Goal: Task Accomplishment & Management: Manage account settings

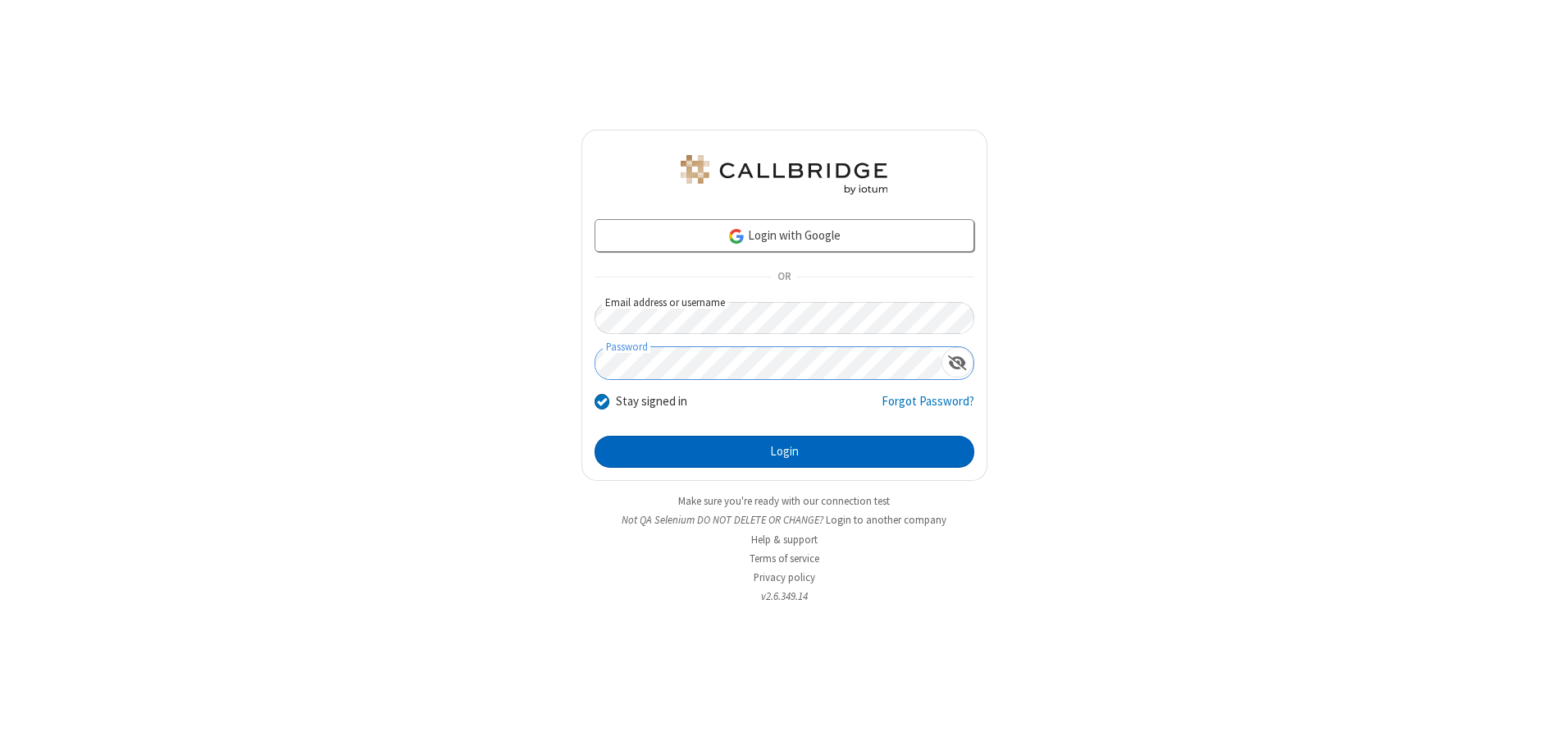
click at [784, 451] on button "Login" at bounding box center [785, 451] width 380 height 33
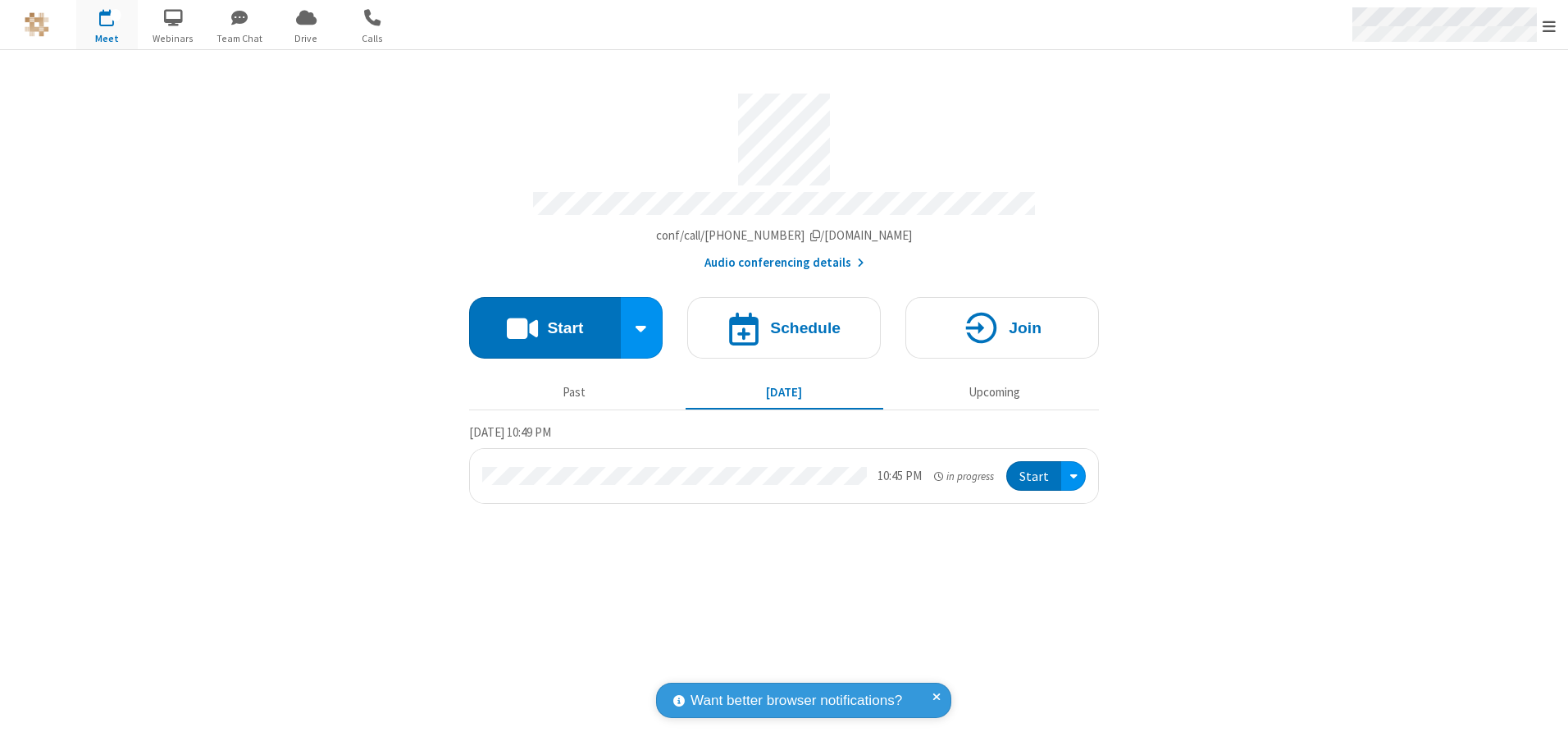
click at [1549, 26] on span "Open menu" at bounding box center [1549, 26] width 13 height 16
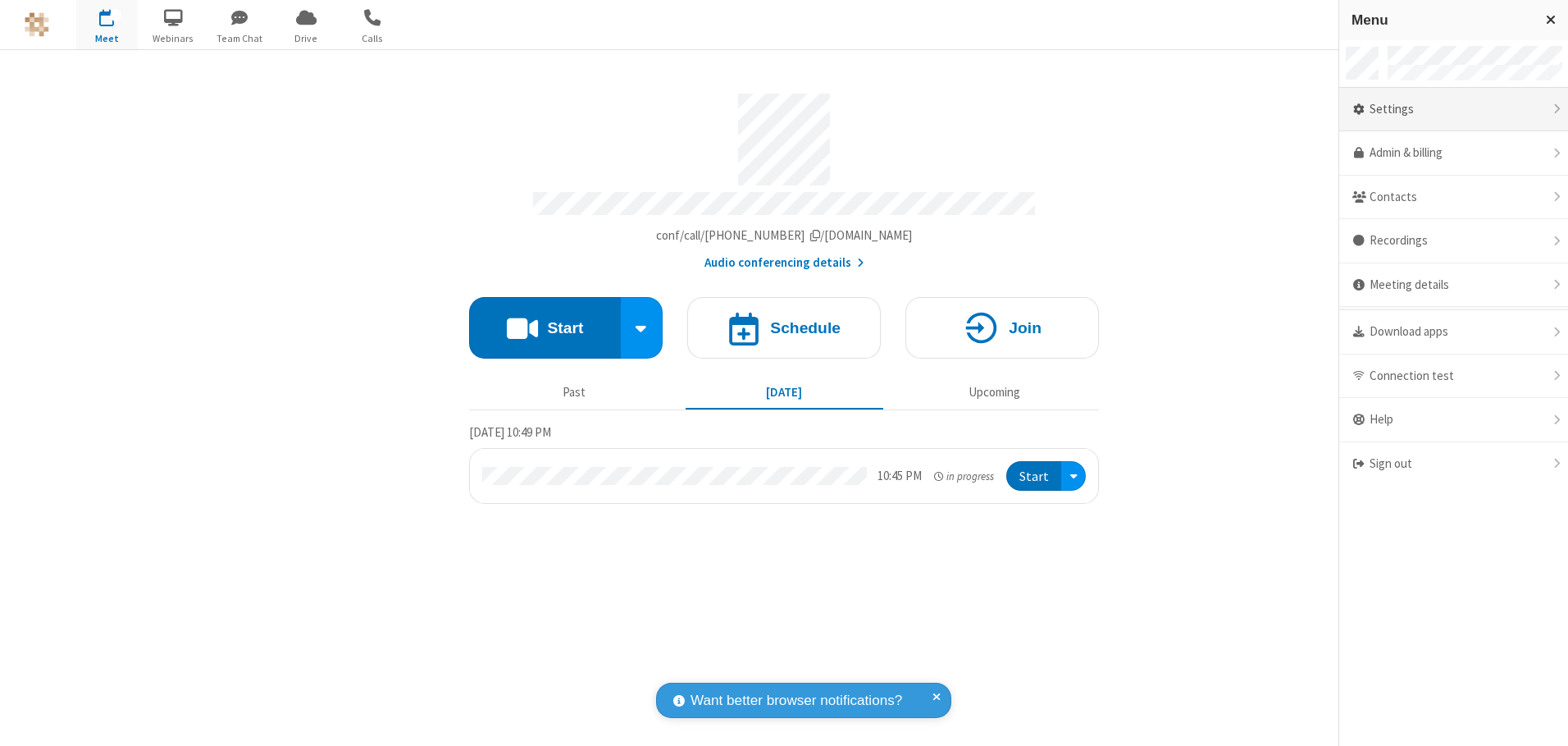
click at [1453, 109] on div "Settings" at bounding box center [1453, 109] width 229 height 45
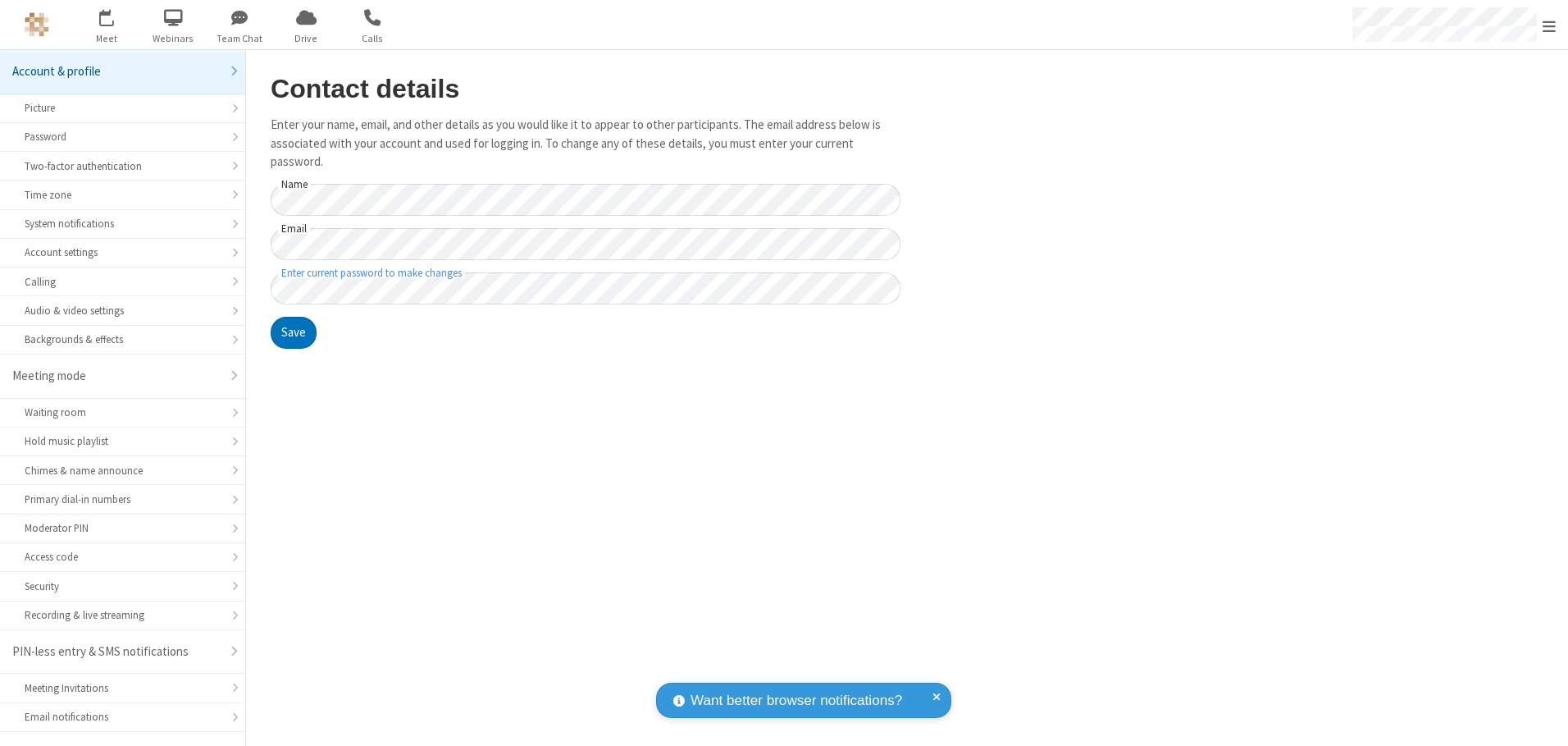
scroll to position [29, 0]
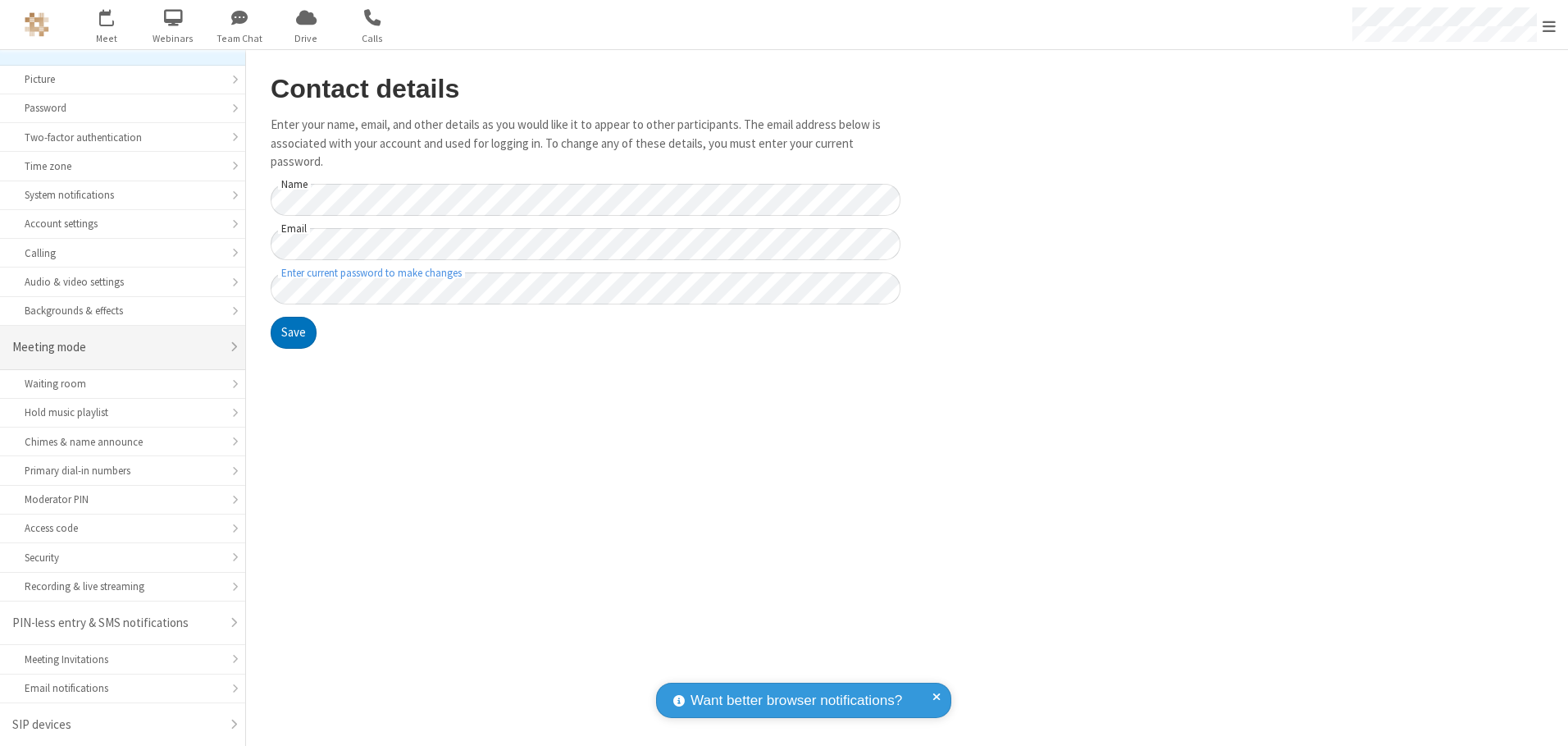
click at [117, 347] on div "Meeting mode" at bounding box center [116, 348] width 208 height 19
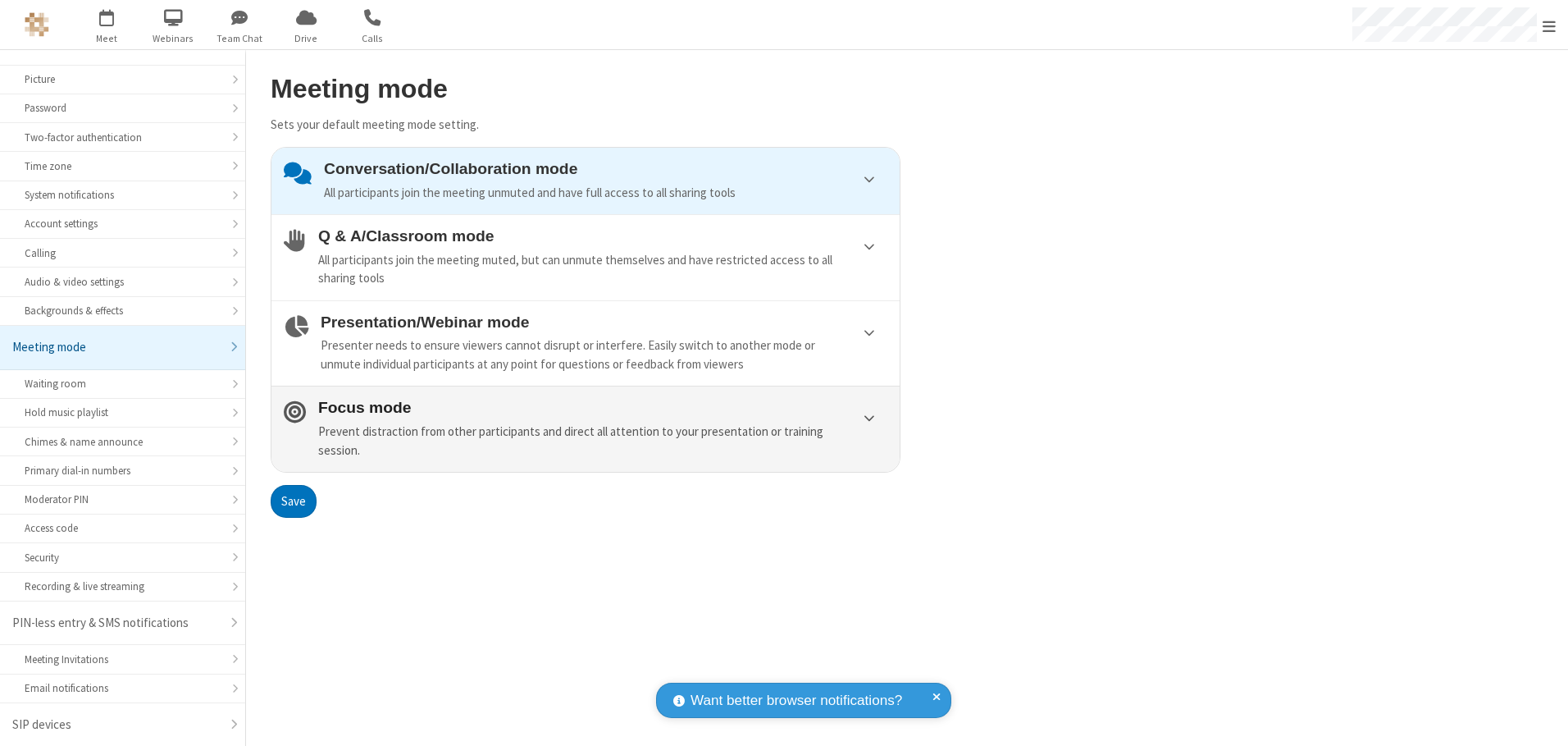
click at [585, 429] on div "Prevent distraction from other participants and direct all attention to your pr…" at bounding box center [602, 440] width 569 height 37
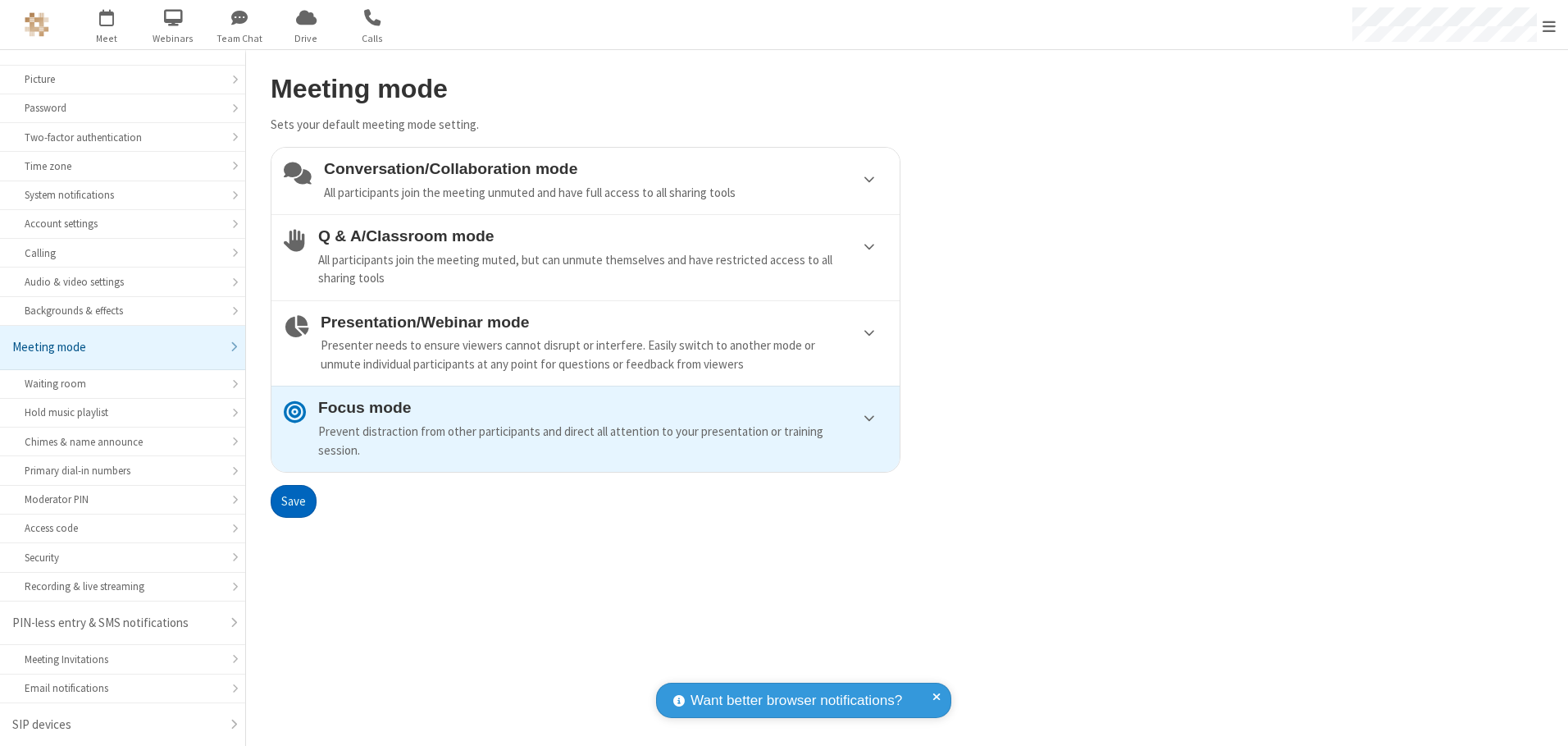
click at [293, 500] on button "Save" at bounding box center [294, 501] width 46 height 33
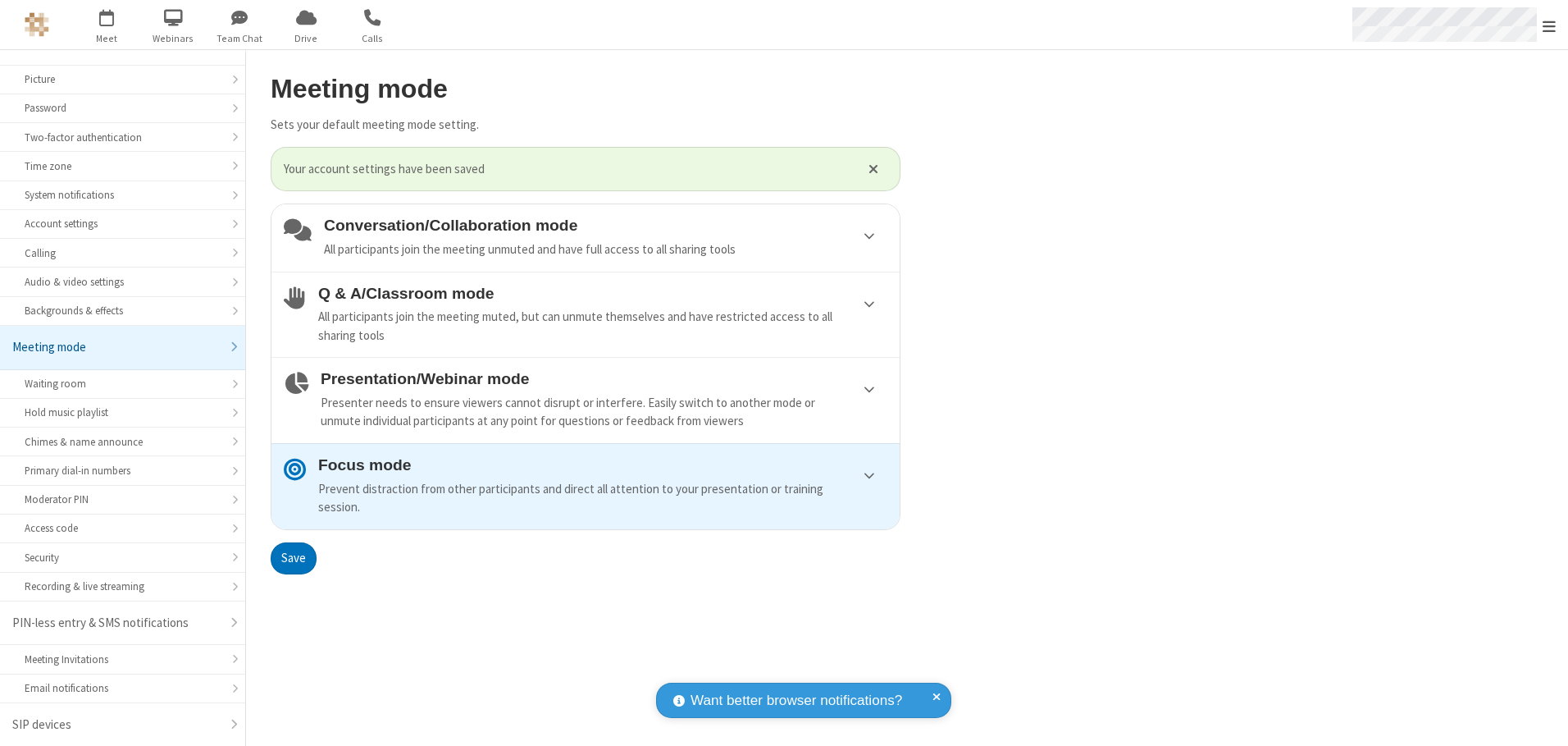
click at [1549, 25] on span "Open menu" at bounding box center [1549, 26] width 13 height 16
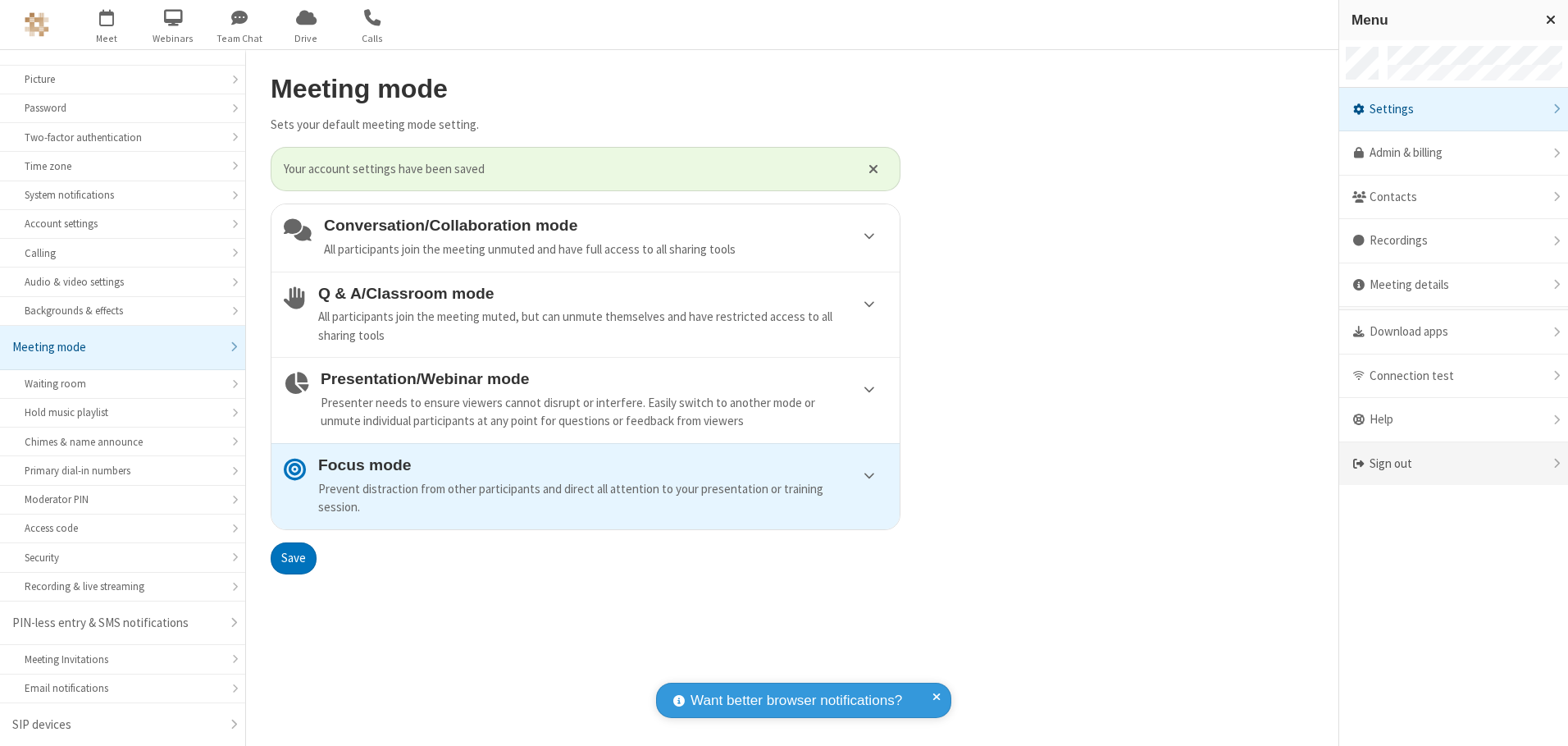
click at [1453, 464] on div "Sign out" at bounding box center [1453, 464] width 229 height 44
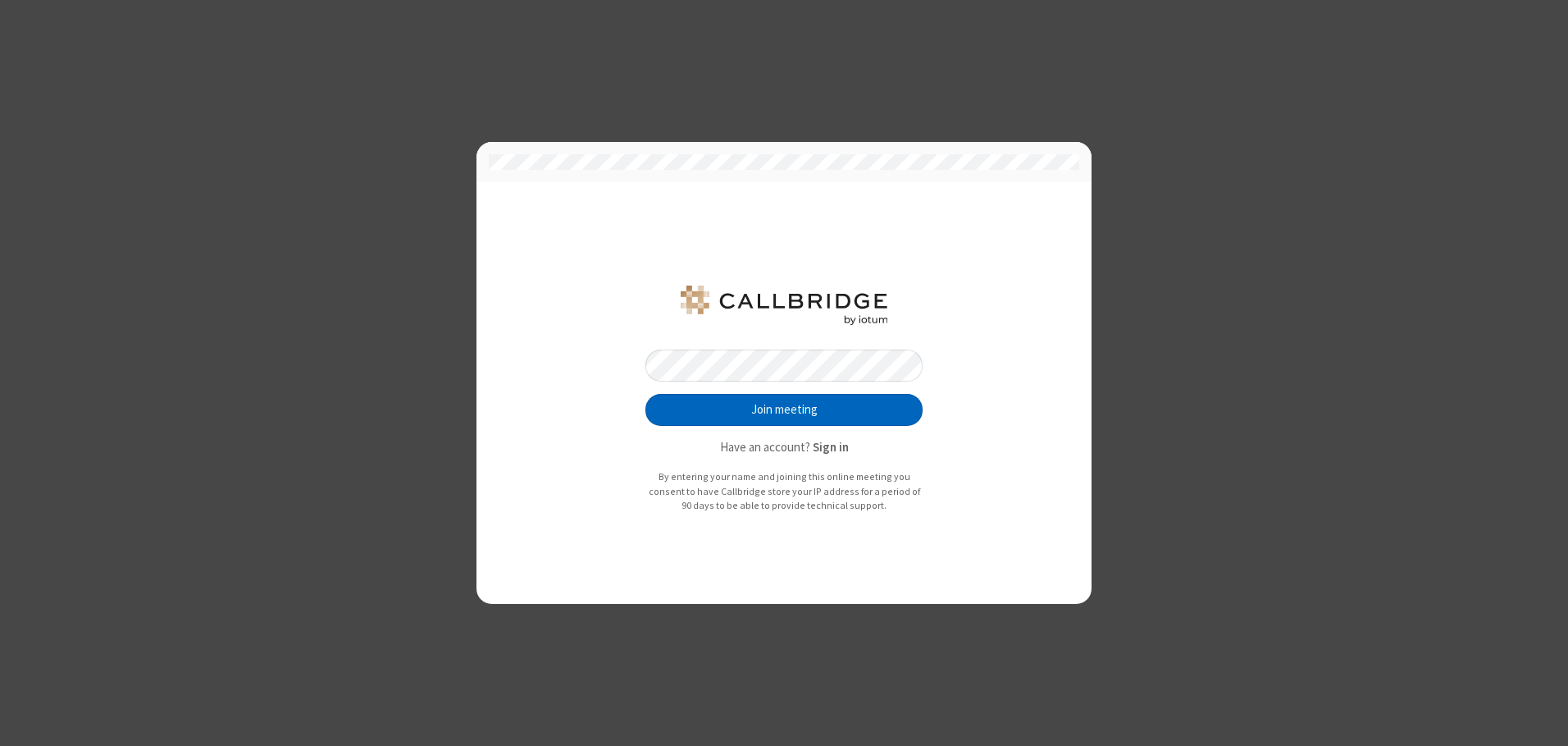
click at [784, 410] on button "Join meeting" at bounding box center [784, 410] width 277 height 33
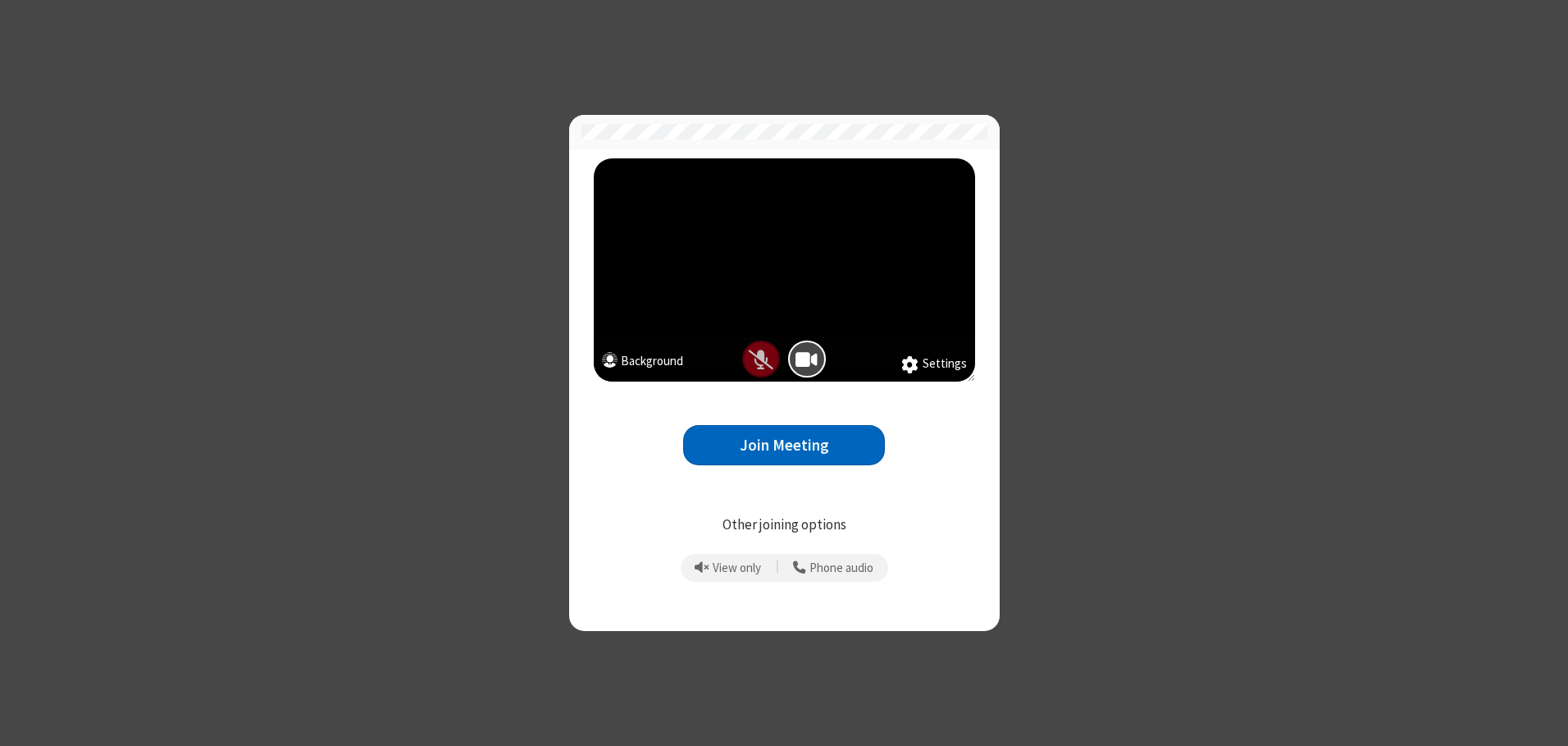
click at [784, 445] on button "Join Meeting" at bounding box center [784, 445] width 201 height 40
